Goal: Navigation & Orientation: Find specific page/section

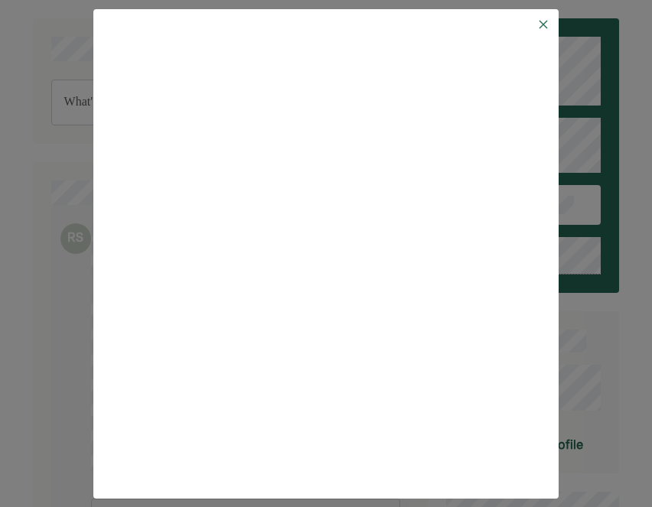
click at [542, 24] on img at bounding box center [543, 24] width 12 height 12
